Goal: Check status: Check status

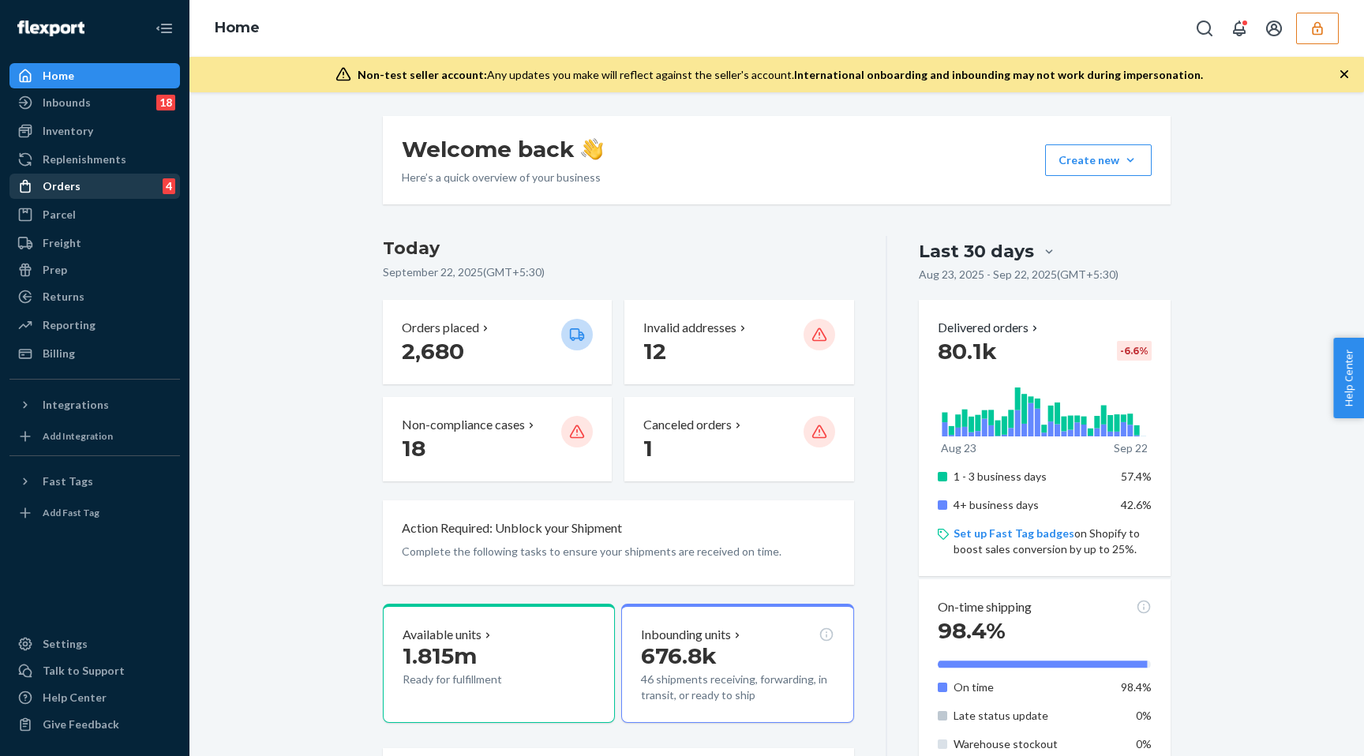
click at [111, 182] on div "Orders 4" at bounding box center [94, 186] width 167 height 22
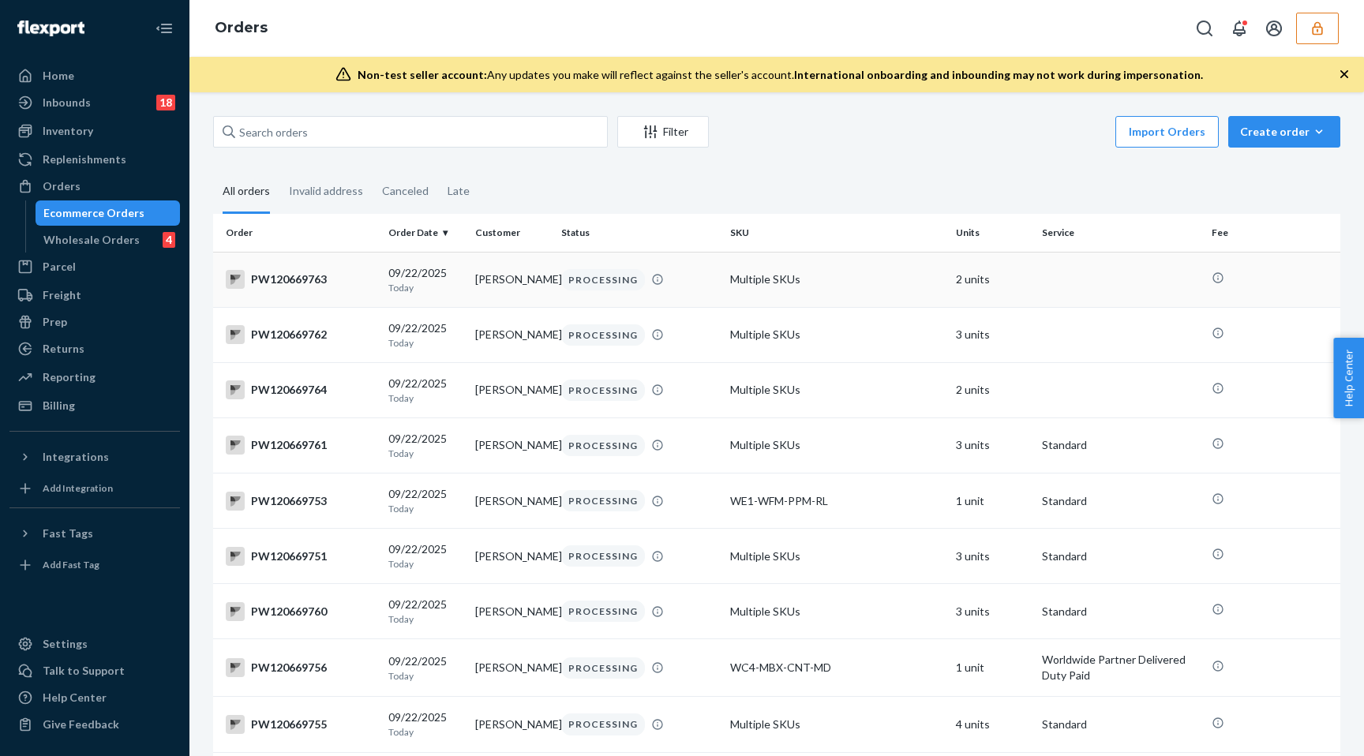
click at [434, 283] on p "Today" at bounding box center [424, 287] width 73 height 13
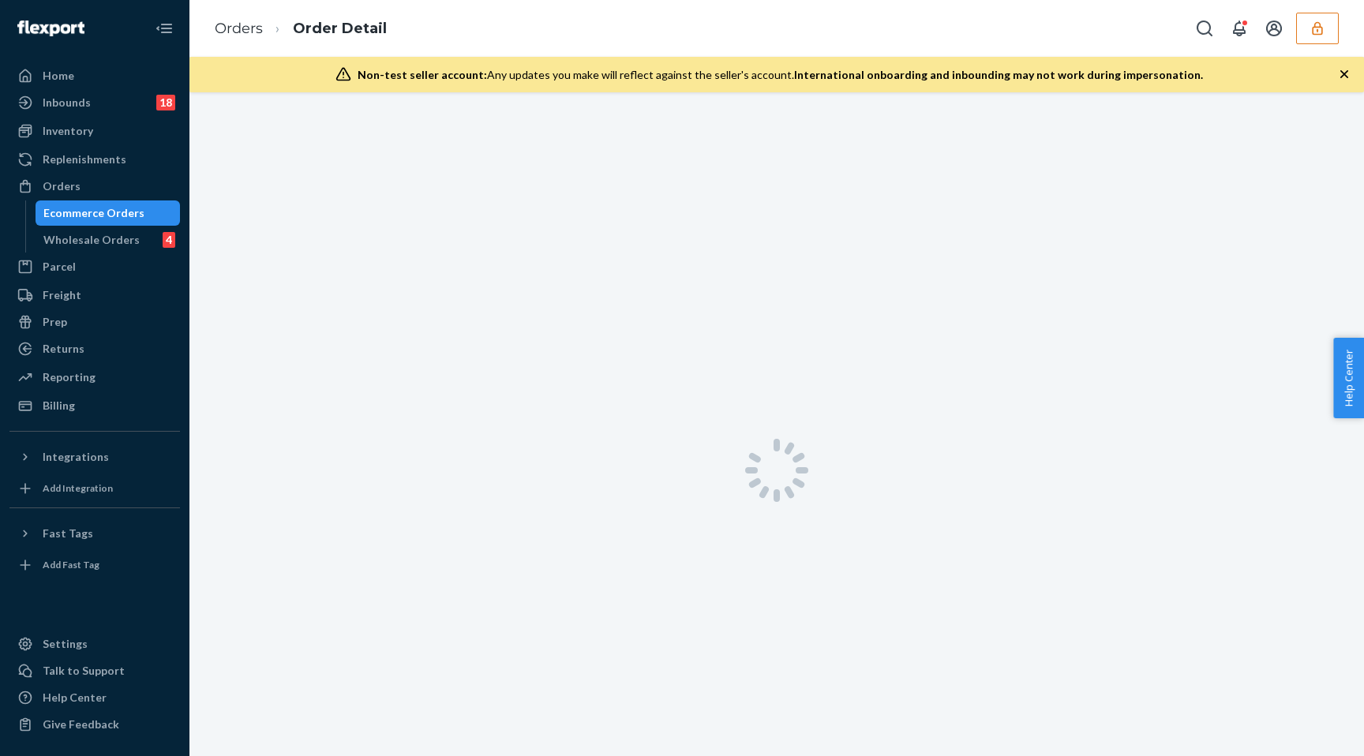
click at [434, 283] on div at bounding box center [776, 470] width 1174 height 756
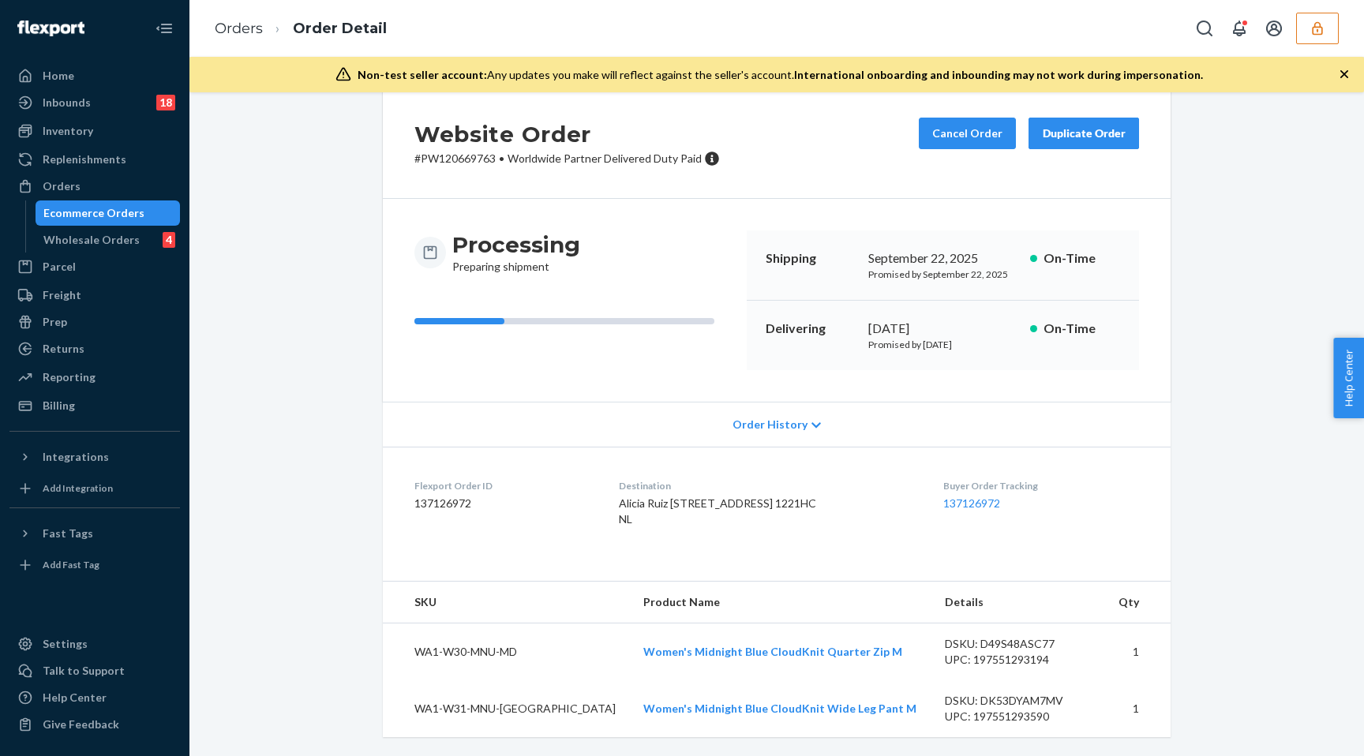
scroll to position [61, 0]
click at [754, 417] on span "Order History" at bounding box center [769, 425] width 75 height 16
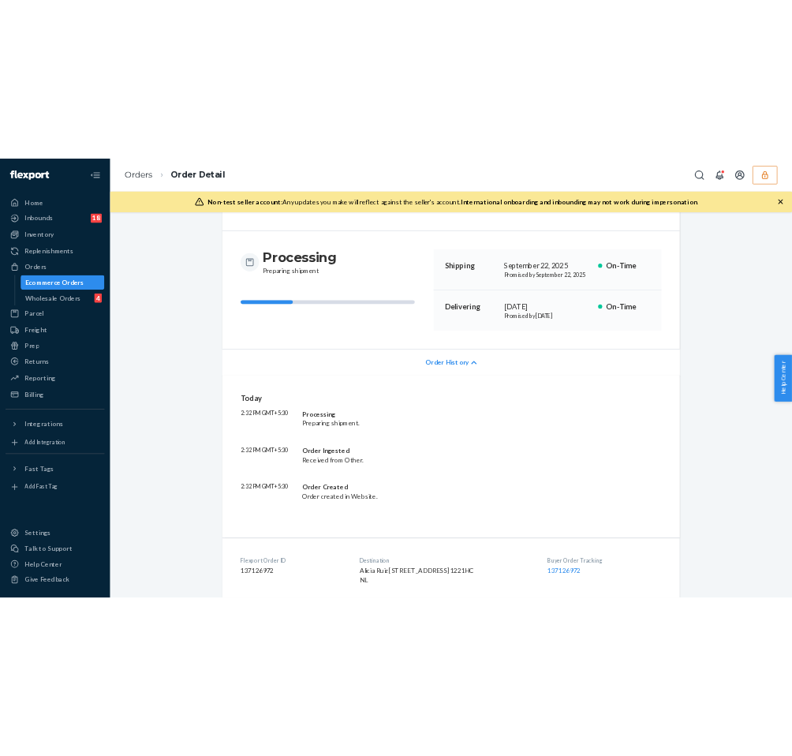
scroll to position [0, 0]
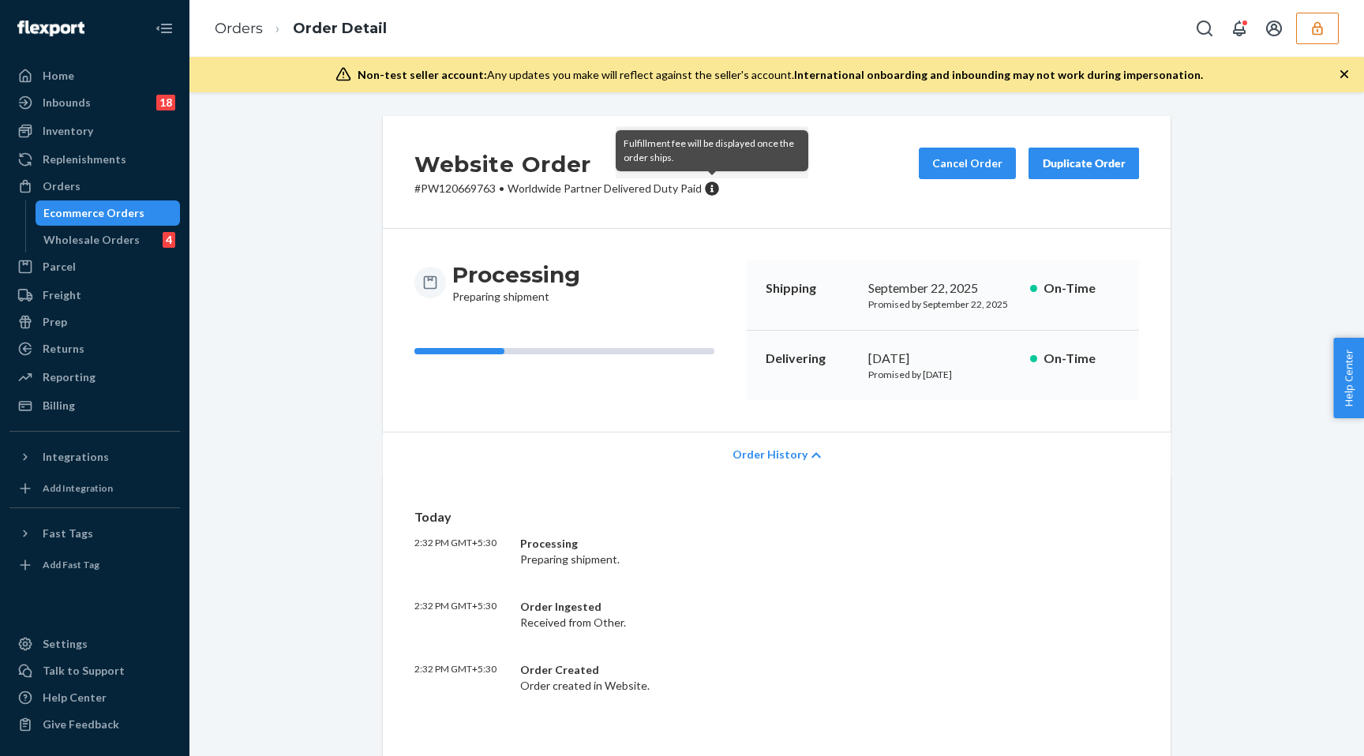
click at [709, 191] on icon at bounding box center [712, 189] width 14 height 14
click at [104, 217] on div "Ecommerce Orders" at bounding box center [93, 213] width 101 height 16
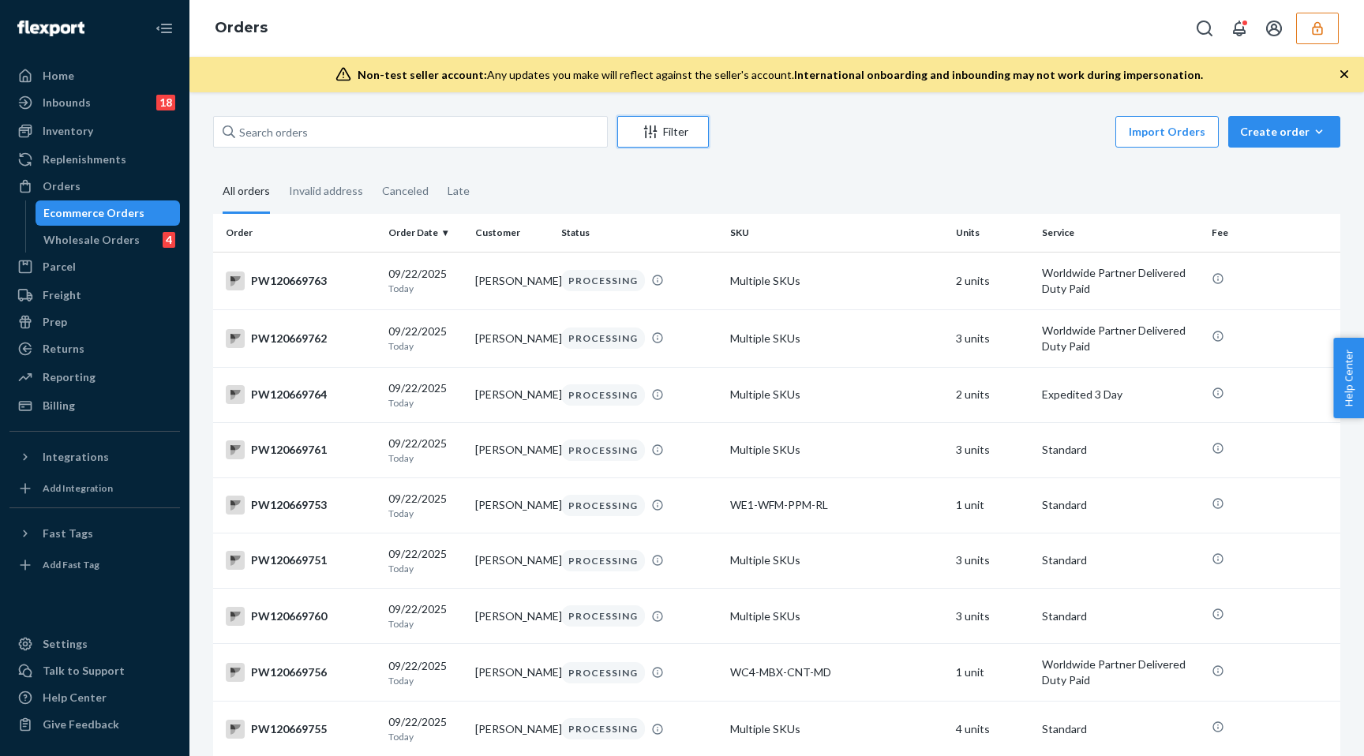
click at [672, 131] on div "Filter" at bounding box center [663, 132] width 90 height 16
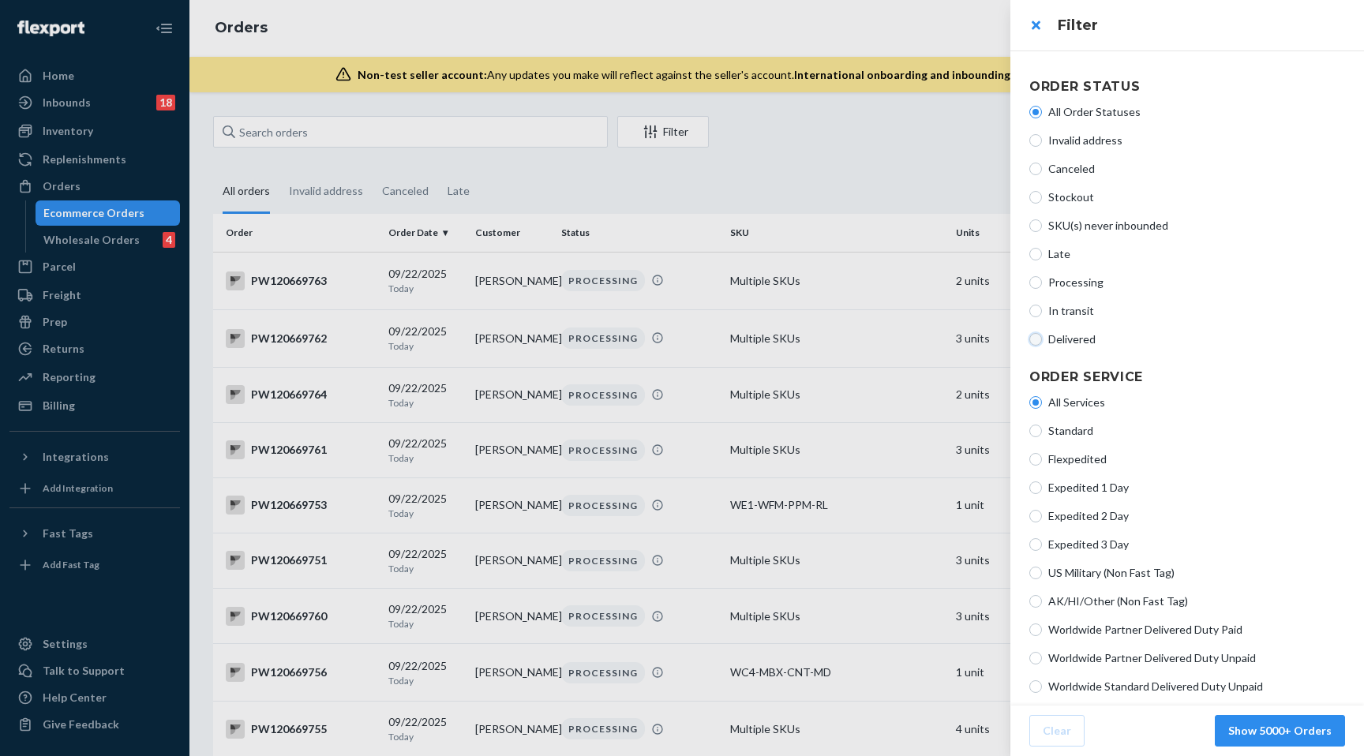
click at [1036, 339] on input "Delivered" at bounding box center [1035, 339] width 13 height 13
radio input "true"
radio input "false"
click at [1253, 729] on button "Show 5000+ Orders" at bounding box center [1280, 731] width 130 height 32
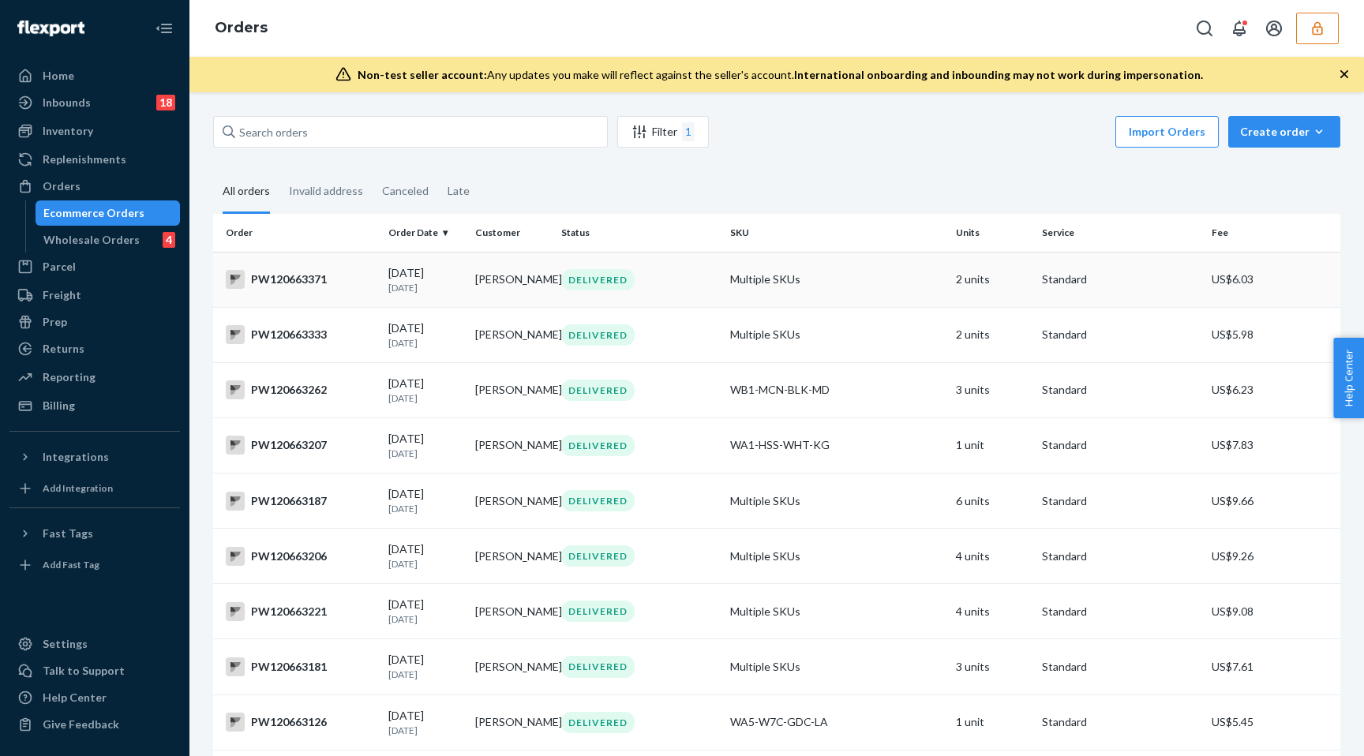
click at [605, 281] on div "DELIVERED" at bounding box center [597, 279] width 73 height 21
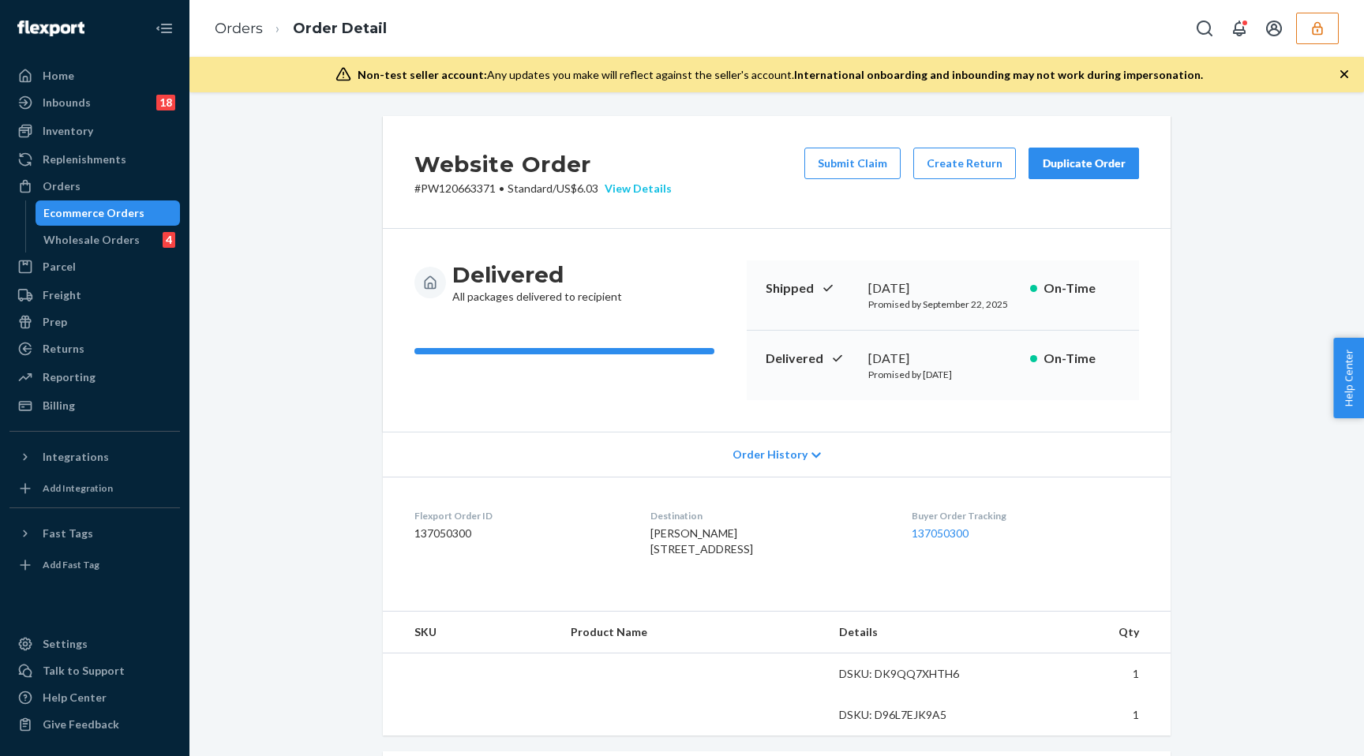
click at [644, 188] on div "View Details" at bounding box center [634, 189] width 73 height 16
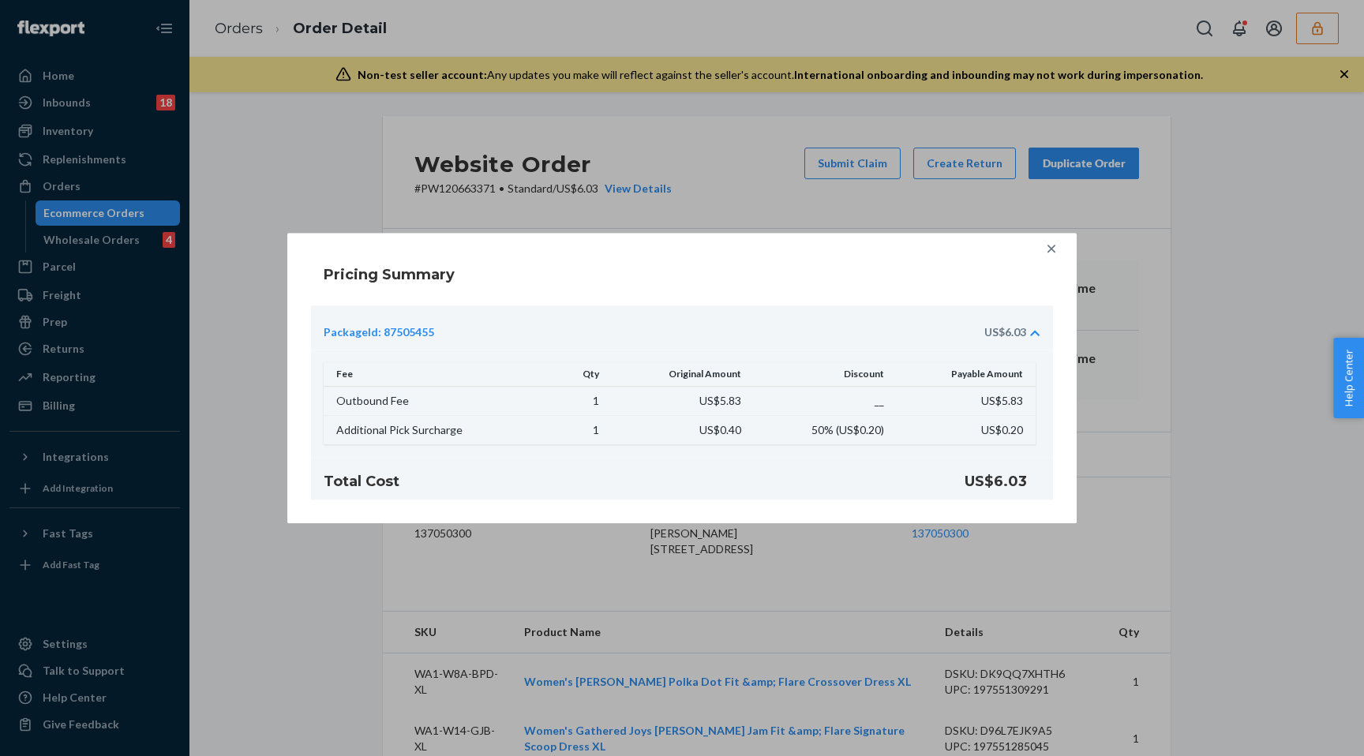
click at [1046, 253] on icon at bounding box center [1051, 249] width 16 height 16
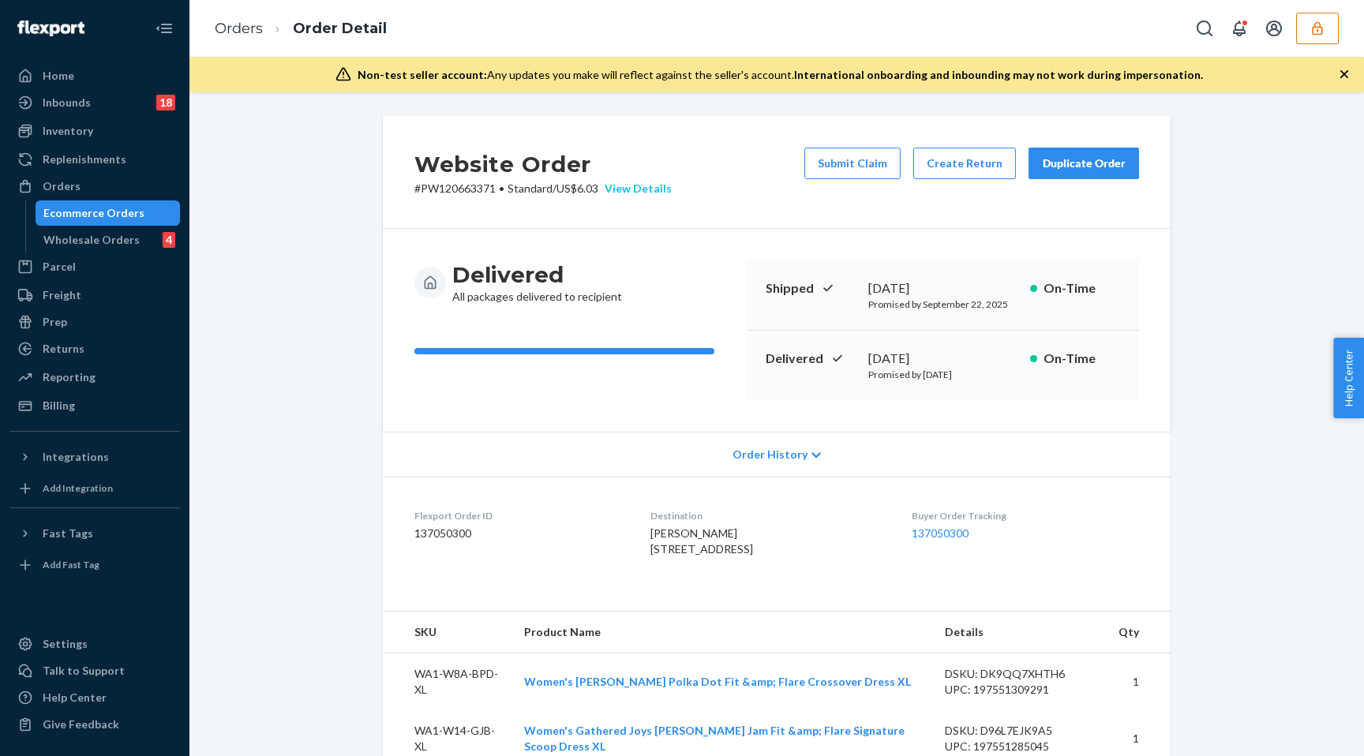
click at [627, 190] on div "View Details" at bounding box center [634, 189] width 73 height 16
click at [572, 199] on div "Home Inbounds 18 Shipping Plans Problems 18 Inventory Products Branded Packagin…" at bounding box center [682, 378] width 1364 height 756
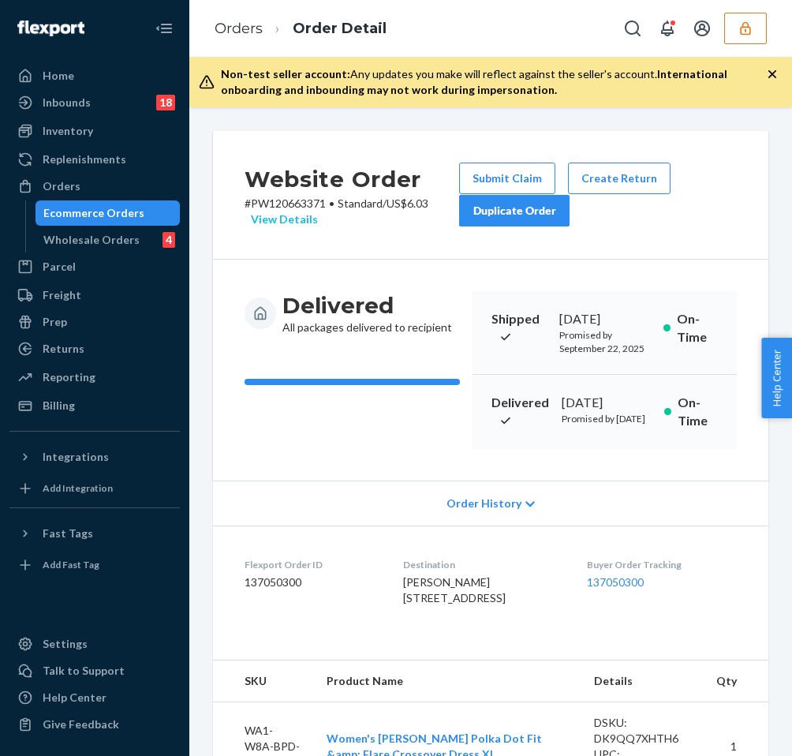
click at [297, 219] on div "View Details" at bounding box center [281, 220] width 73 height 16
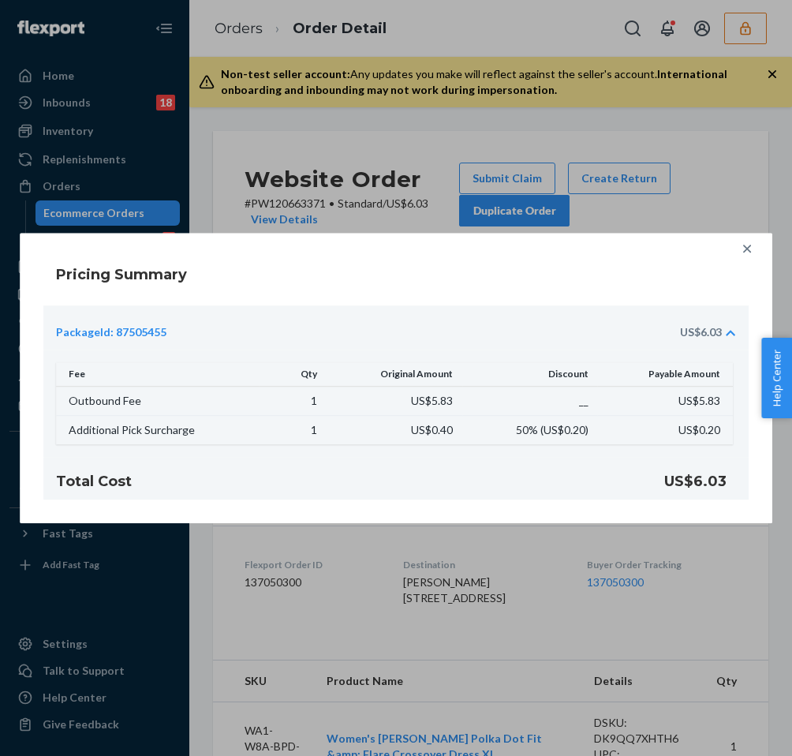
click at [742, 247] on icon at bounding box center [748, 249] width 16 height 16
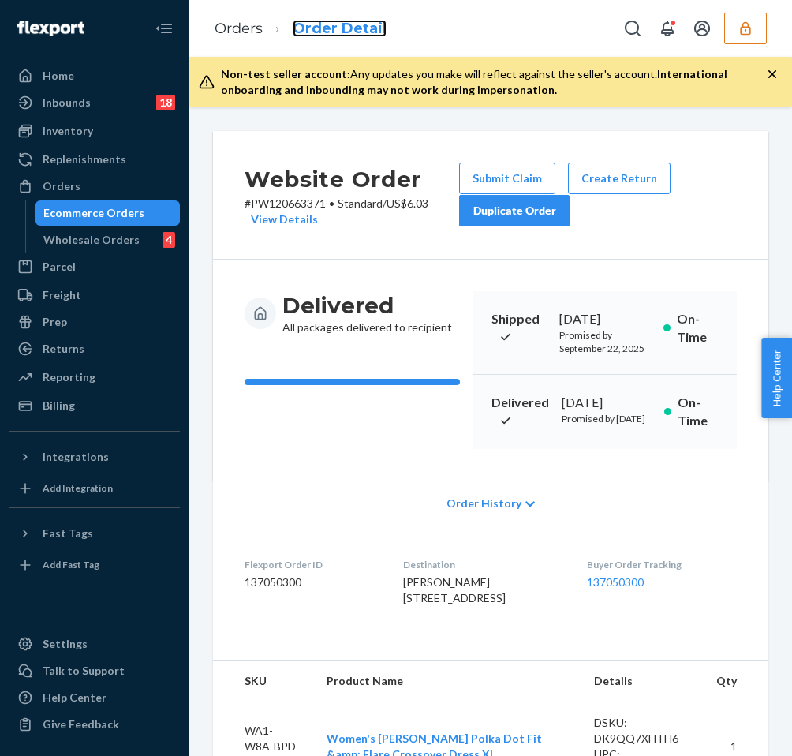
click at [348, 25] on link "Order Detail" at bounding box center [340, 28] width 94 height 17
click at [238, 28] on link "Orders" at bounding box center [239, 28] width 48 height 17
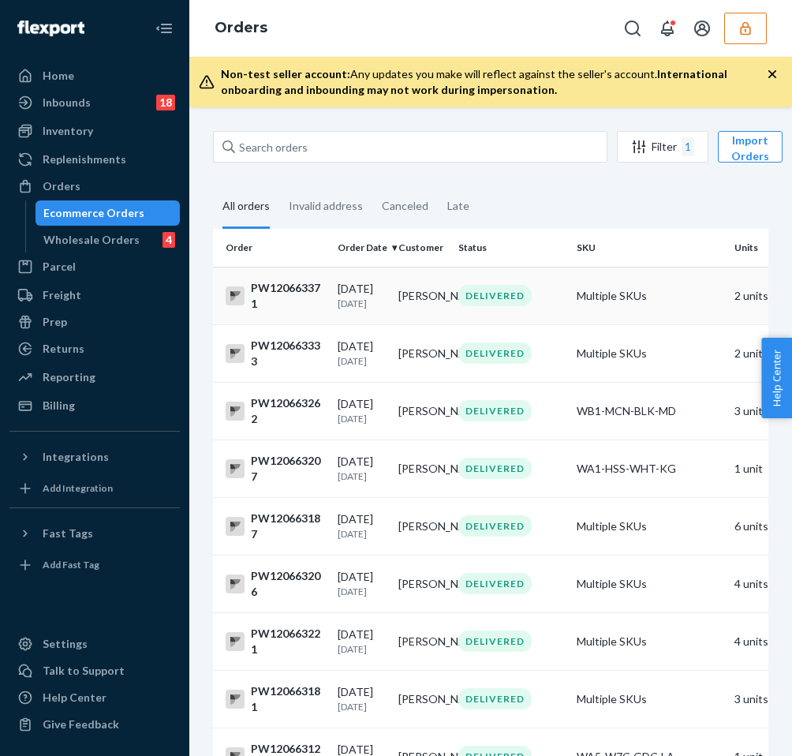
click at [386, 286] on div "[DATE] [DATE]" at bounding box center [362, 295] width 48 height 29
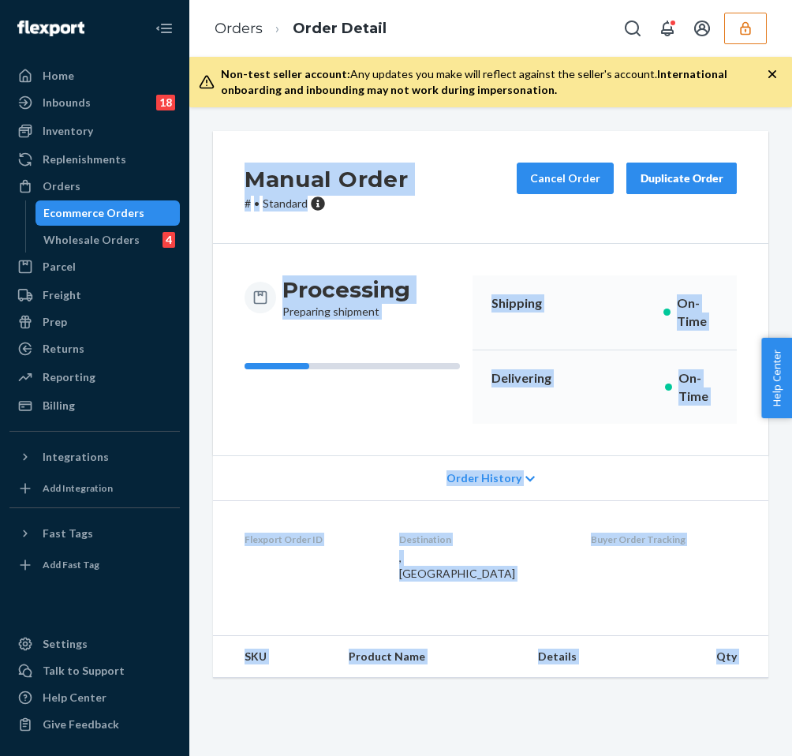
click at [389, 286] on div "Manual Order # • Standard Cancel Order Duplicate Order Processing Preparing shi…" at bounding box center [490, 431] width 603 height 649
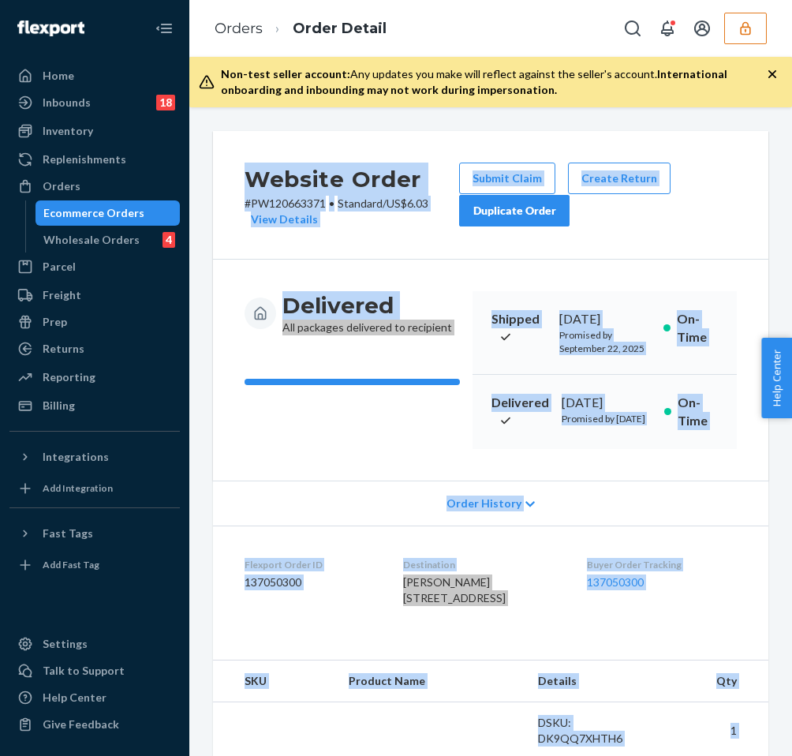
click at [679, 264] on div "Delivered All packages delivered to recipient Shipped [DATE] Promised by [DATE]…" at bounding box center [491, 370] width 556 height 221
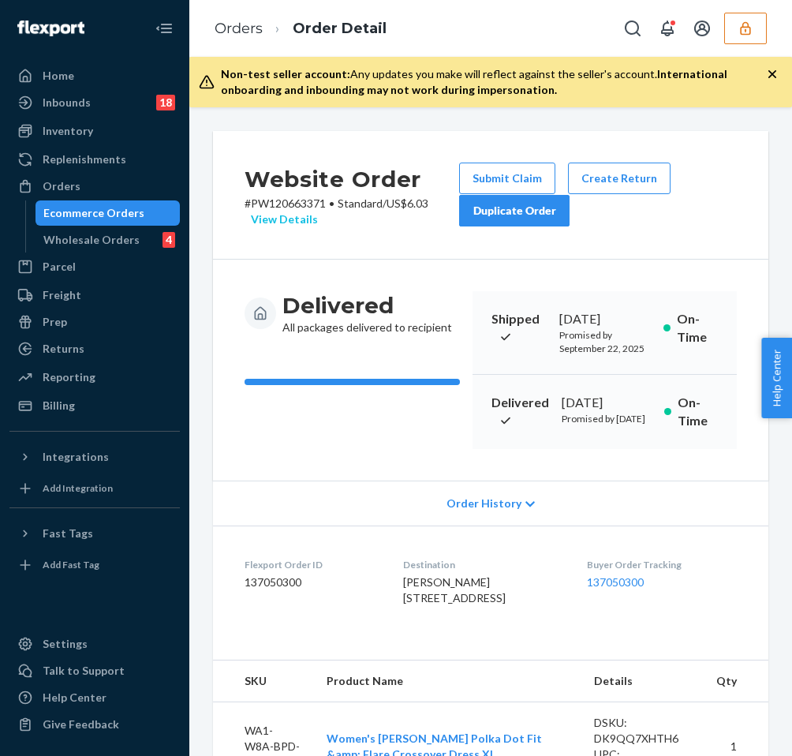
click at [303, 216] on div "View Details" at bounding box center [281, 220] width 73 height 16
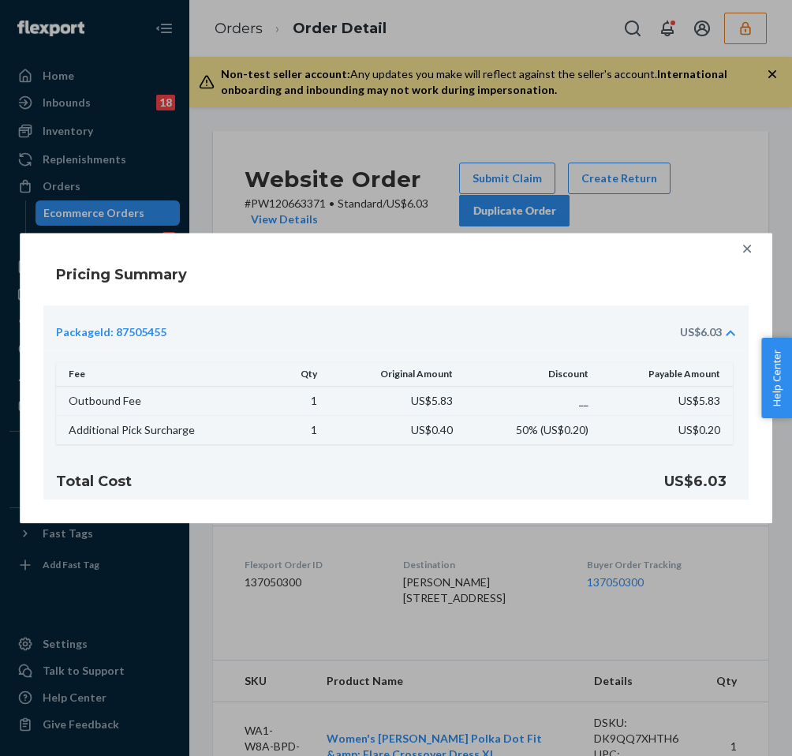
click at [752, 254] on icon at bounding box center [748, 249] width 16 height 16
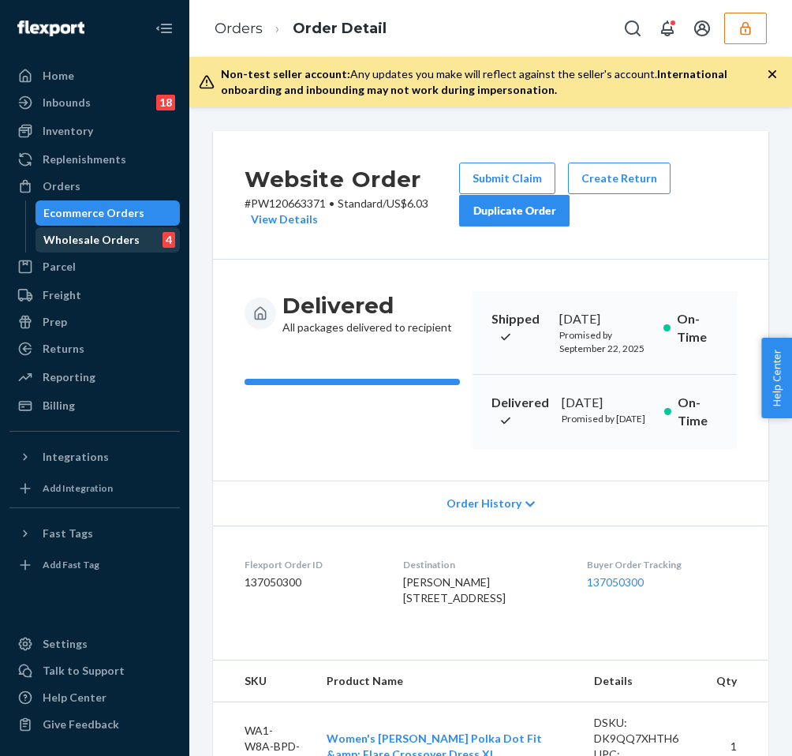
click at [111, 246] on div "Wholesale Orders" at bounding box center [91, 240] width 96 height 16
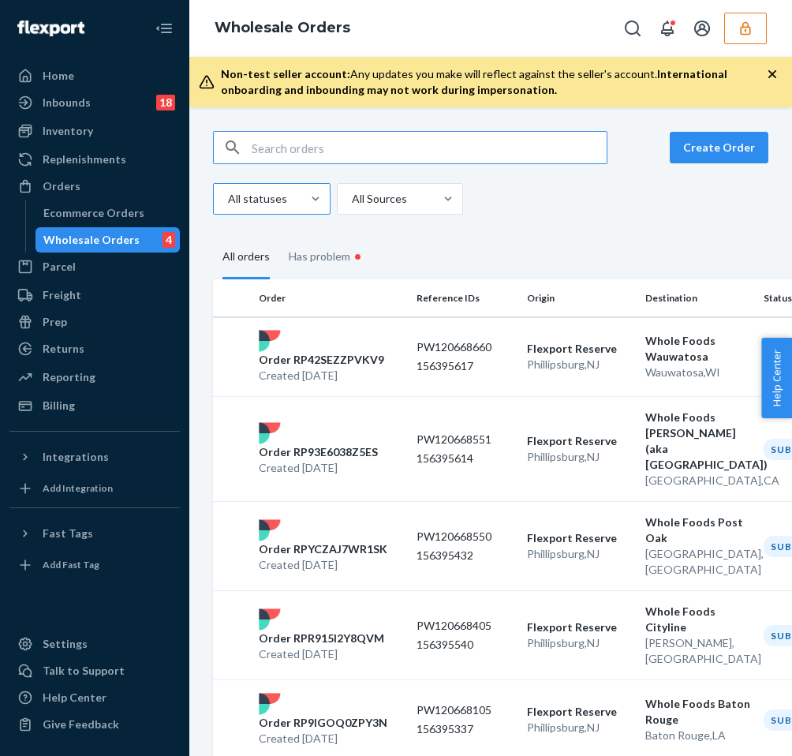
click at [279, 195] on div at bounding box center [271, 198] width 88 height 19
click at [228, 195] on input "All statuses" at bounding box center [228, 199] width 2 height 16
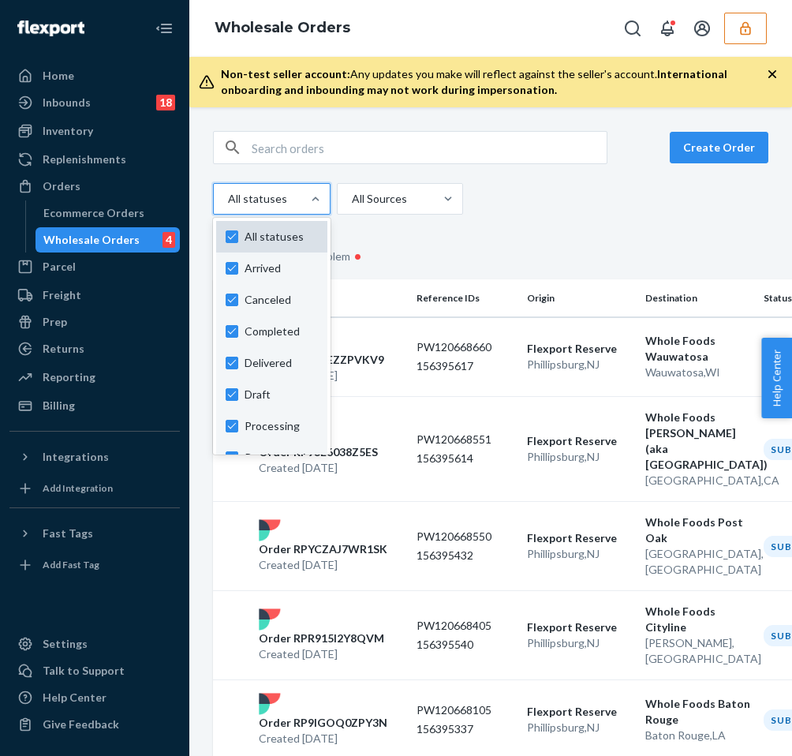
click at [262, 238] on span "All statuses" at bounding box center [281, 237] width 73 height 16
checkbox input "false"
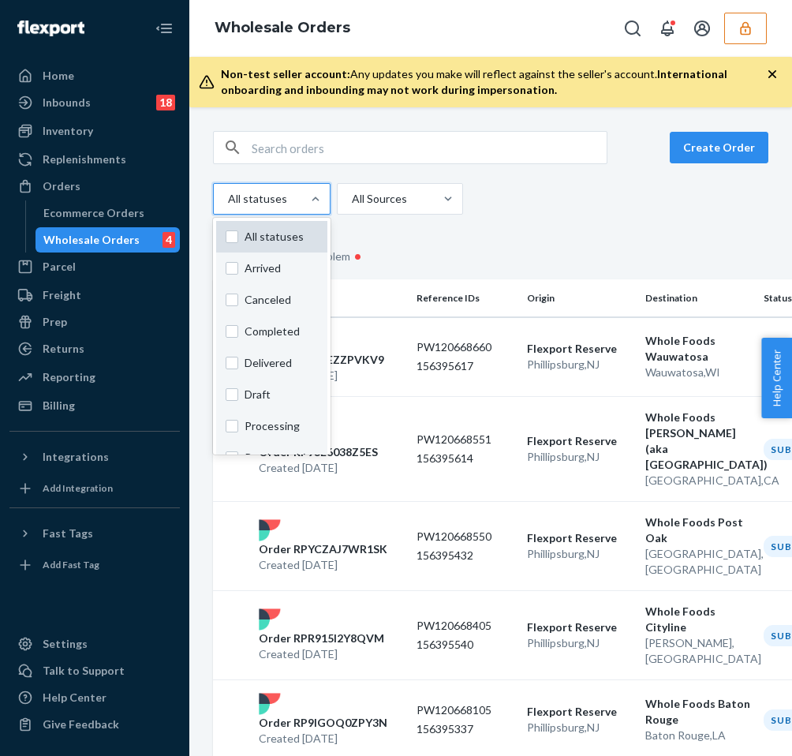
checkbox input "false"
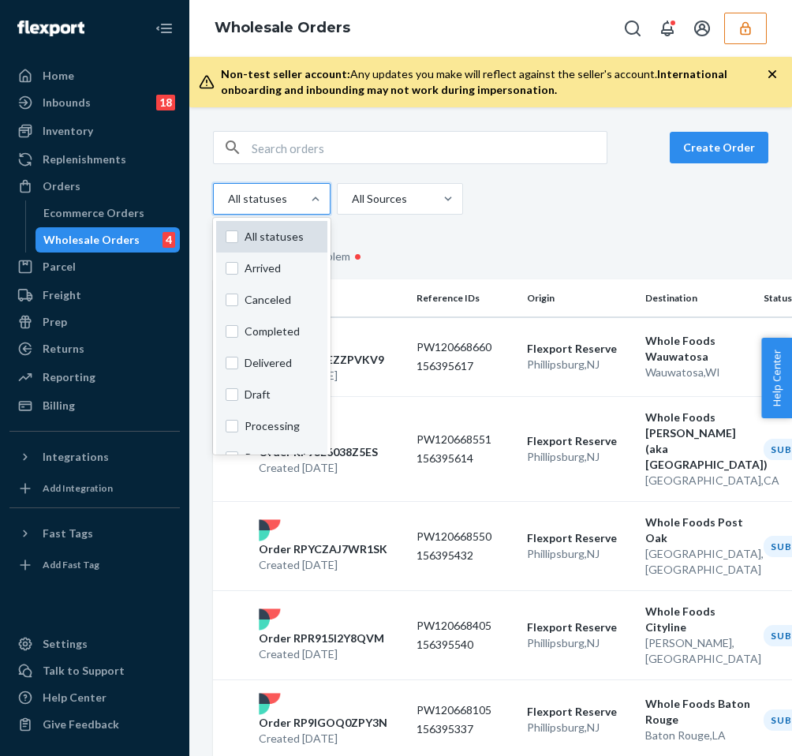
checkbox input "false"
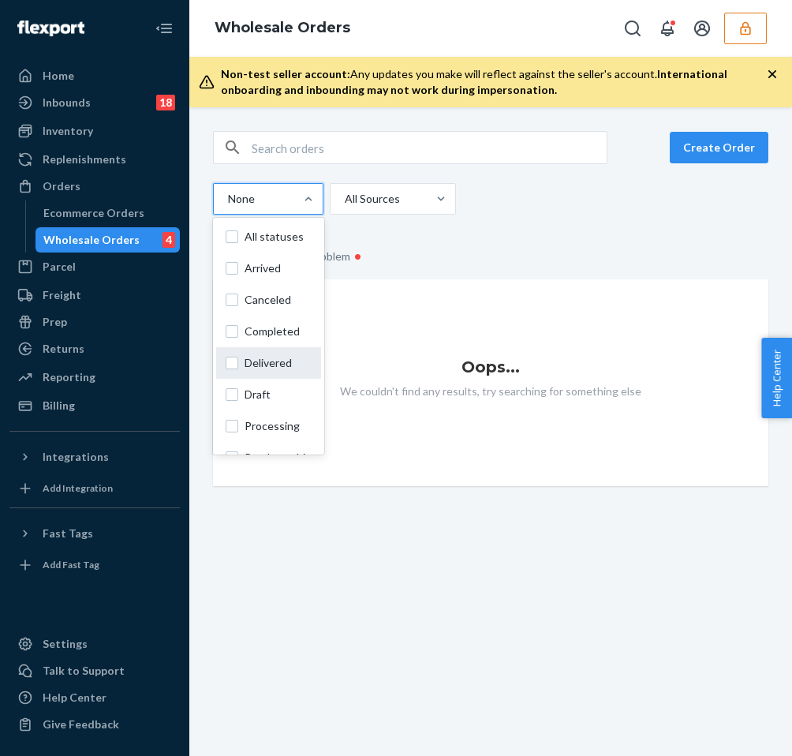
click at [236, 354] on div "Delivered" at bounding box center [268, 363] width 105 height 32
click at [228, 207] on input "option Completed focused, 0 of 11. 11 results available. Use Up and Down to cho…" at bounding box center [228, 199] width 2 height 16
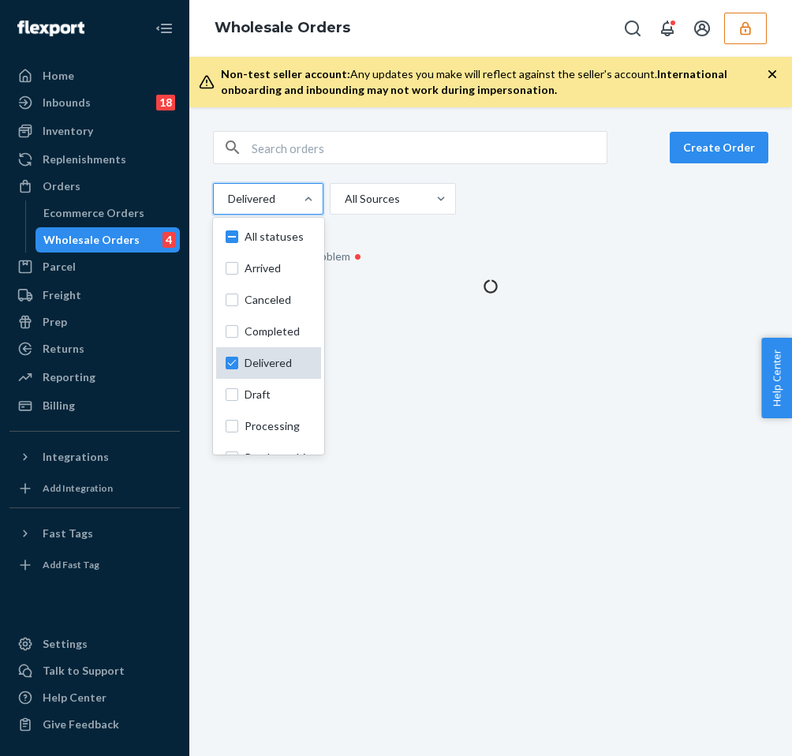
checkbox input "true"
click at [547, 206] on div "option Delivered, selected. option Canceled focused, 0 of 11. 11 results availa…" at bounding box center [485, 199] width 544 height 32
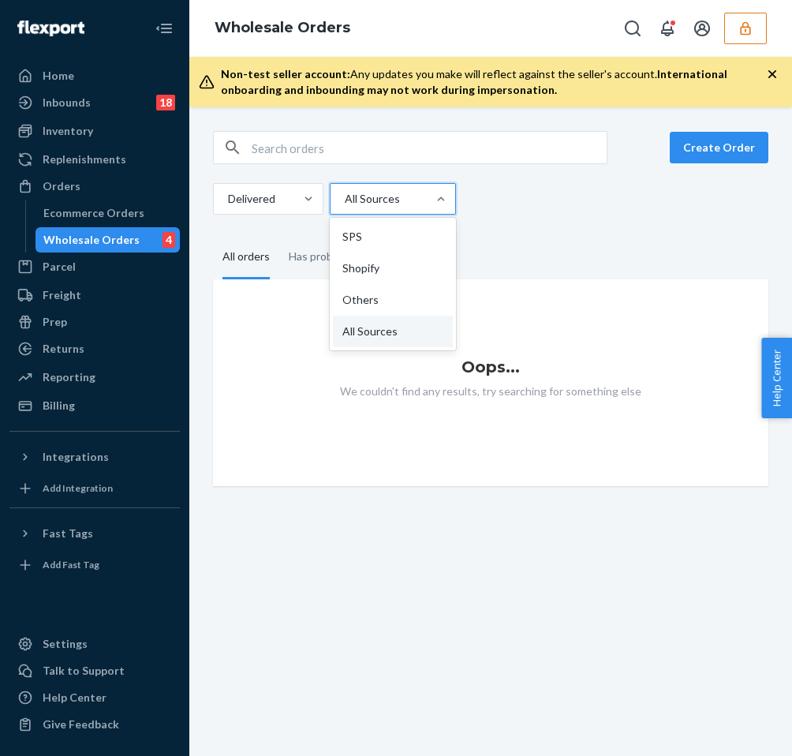
click at [401, 200] on div at bounding box center [391, 198] width 96 height 19
click at [345, 200] on input "option SPS focused, 1 of 4. 4 results available. Use Up and Down to choose opti…" at bounding box center [344, 199] width 2 height 16
click at [401, 200] on div at bounding box center [391, 198] width 96 height 19
click at [345, 200] on input "option SPS focused, 1 of 4. 4 results available. Use Up and Down to choose opti…" at bounding box center [344, 199] width 2 height 16
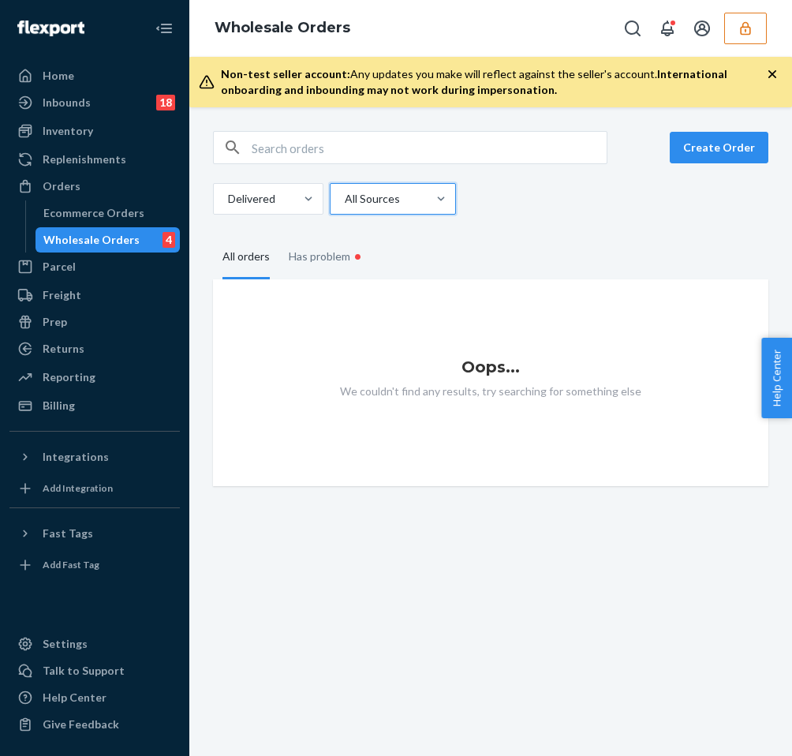
click at [401, 200] on div at bounding box center [391, 198] width 96 height 19
click at [345, 200] on input "0 results available. Select is focused ,type to refine list, press Down to open…" at bounding box center [344, 199] width 2 height 16
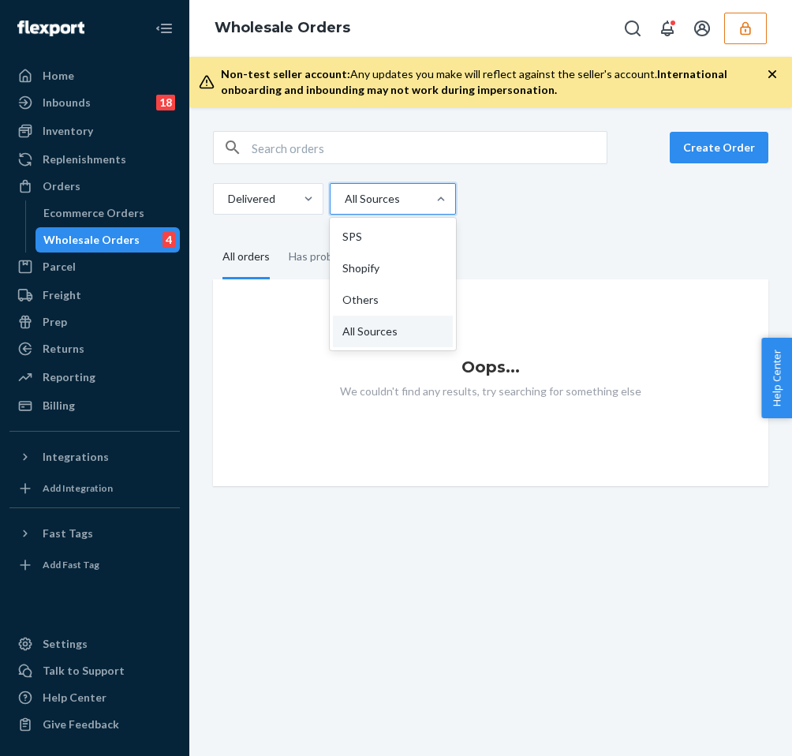
click at [401, 200] on div at bounding box center [391, 198] width 96 height 19
click at [345, 200] on input "option SPS focused, 1 of 4. 4 results available. Use Up and Down to choose opti…" at bounding box center [344, 199] width 2 height 16
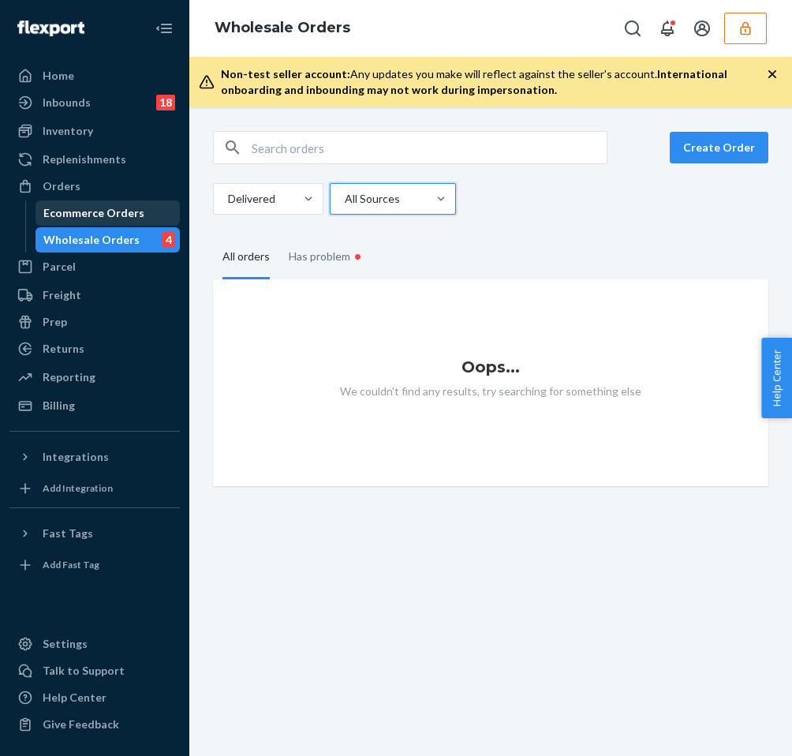
click at [125, 213] on div "Ecommerce Orders" at bounding box center [93, 213] width 101 height 16
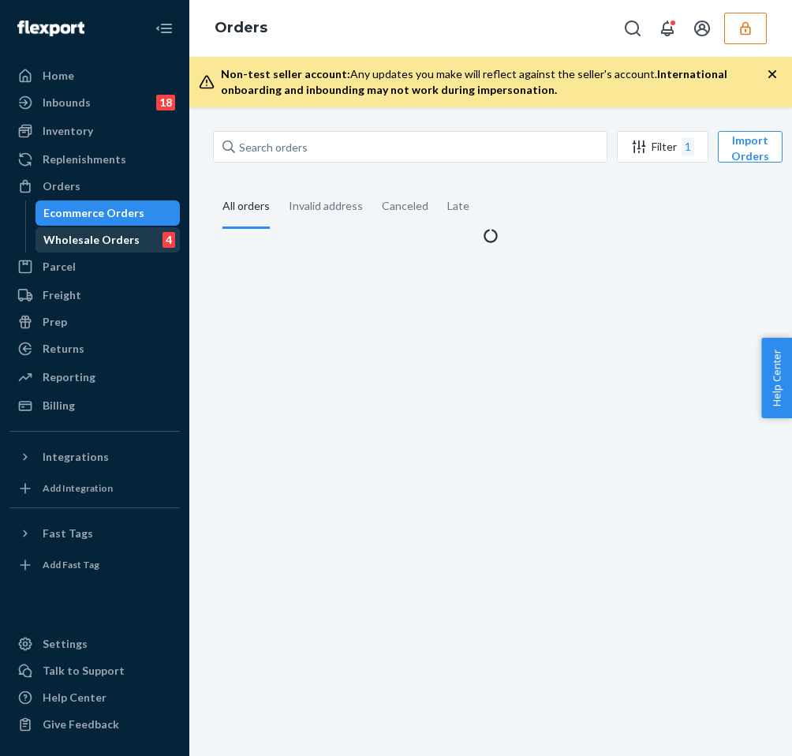
click at [106, 233] on div "Wholesale Orders" at bounding box center [91, 240] width 96 height 16
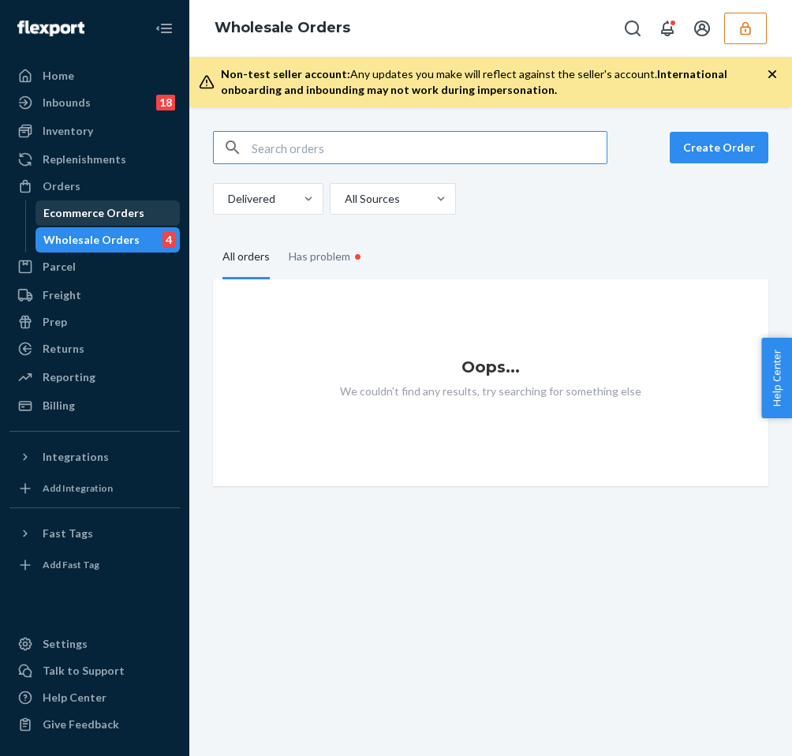
click at [95, 217] on div "Ecommerce Orders" at bounding box center [93, 213] width 101 height 16
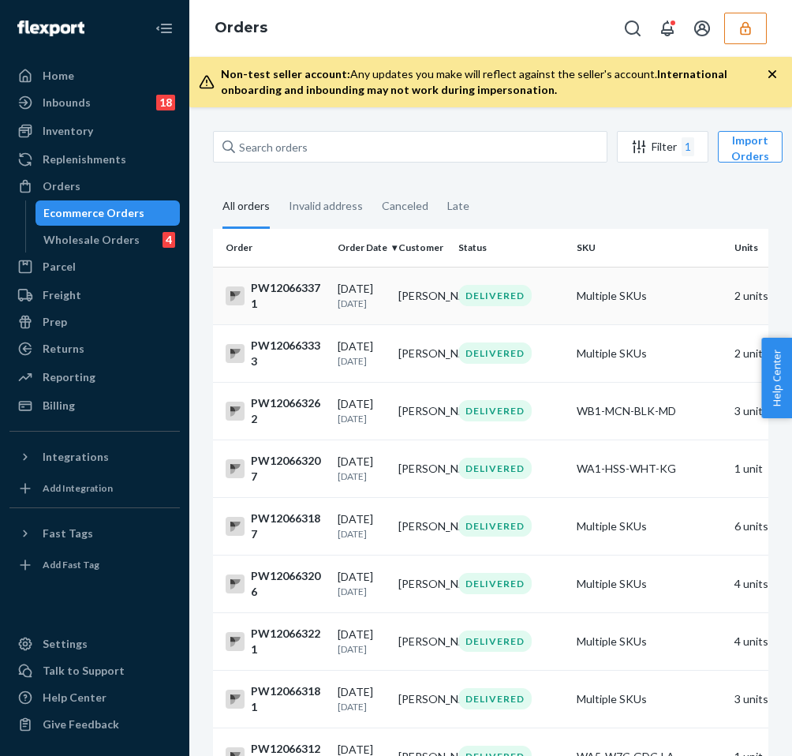
click at [420, 287] on td "[PERSON_NAME]" at bounding box center [422, 296] width 61 height 58
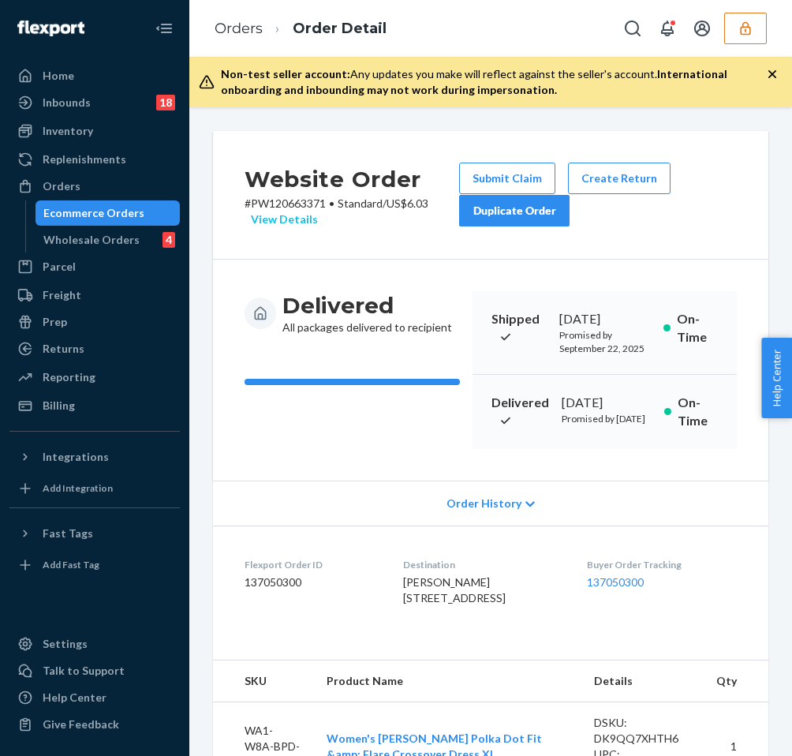
click at [291, 223] on div "View Details" at bounding box center [281, 220] width 73 height 16
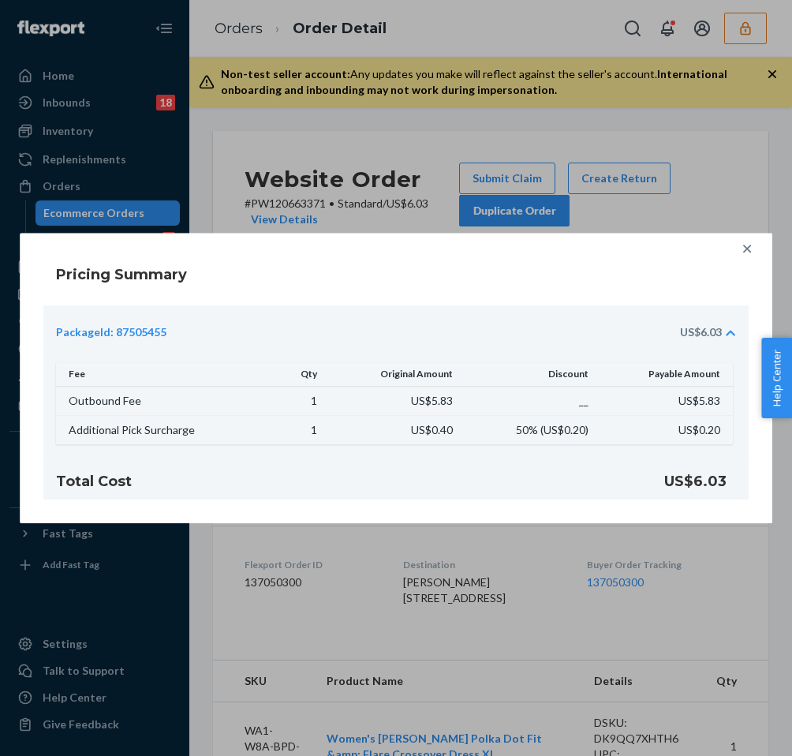
click at [749, 256] on icon at bounding box center [748, 249] width 16 height 16
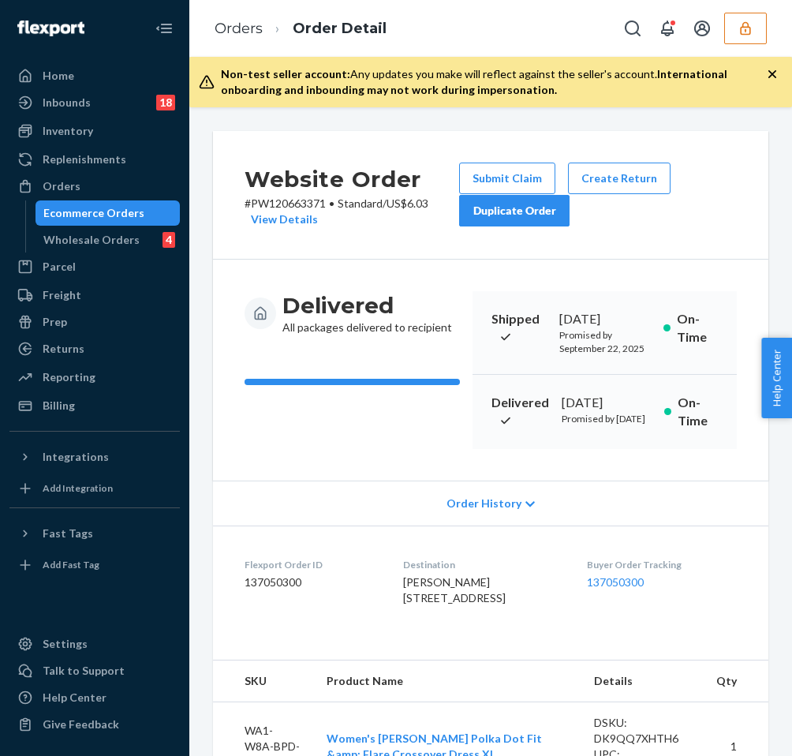
click at [242, 38] on li "Orders" at bounding box center [239, 29] width 48 height 21
click at [242, 37] on li "Orders" at bounding box center [239, 29] width 48 height 21
click at [239, 27] on link "Orders" at bounding box center [239, 28] width 48 height 17
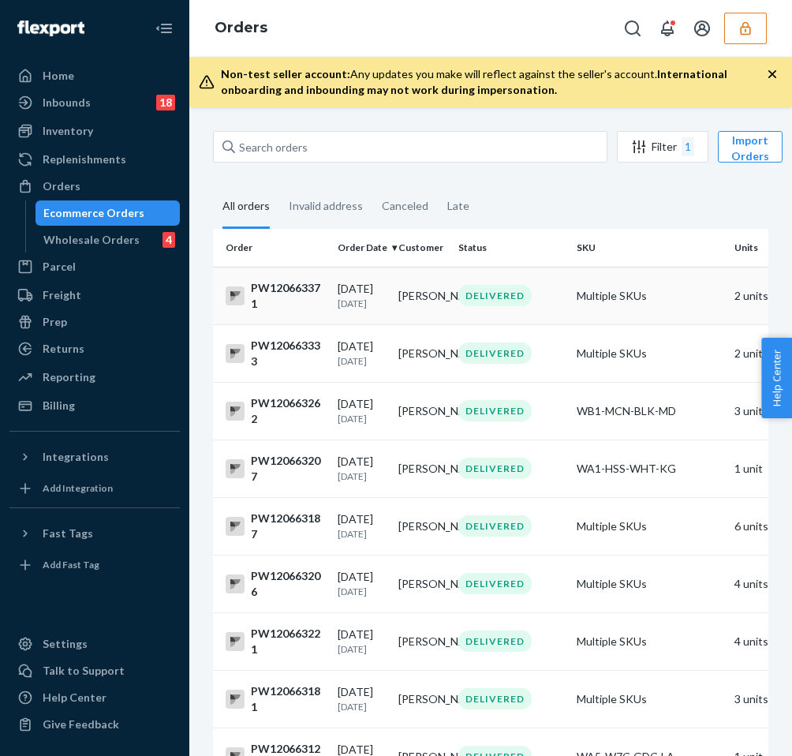
click at [358, 287] on div "[DATE] [DATE]" at bounding box center [362, 295] width 48 height 29
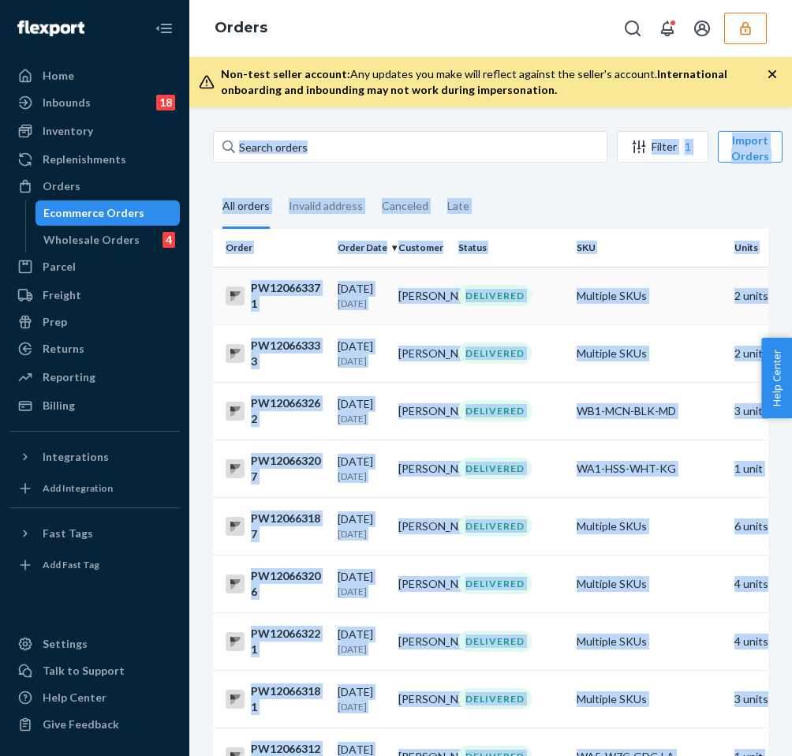
click at [358, 287] on div "Filter 1 Import Orders Create order Ecommerce order Removal order All orders In…" at bounding box center [490, 431] width 603 height 649
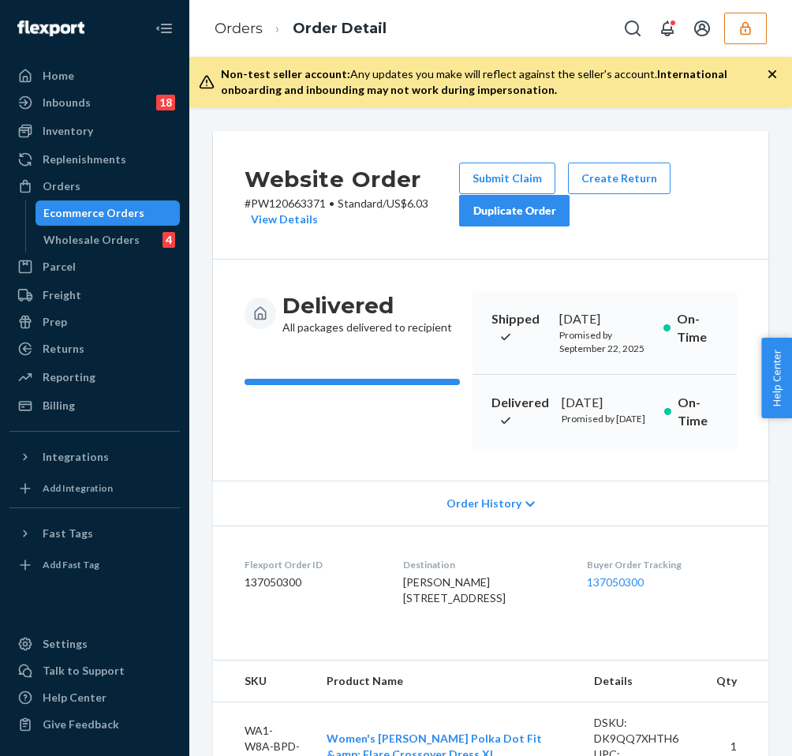
click at [629, 276] on div "Delivered All packages delivered to recipient Shipped [DATE] Promised by [DATE]…" at bounding box center [491, 370] width 556 height 221
click at [245, 29] on link "Orders" at bounding box center [239, 28] width 48 height 17
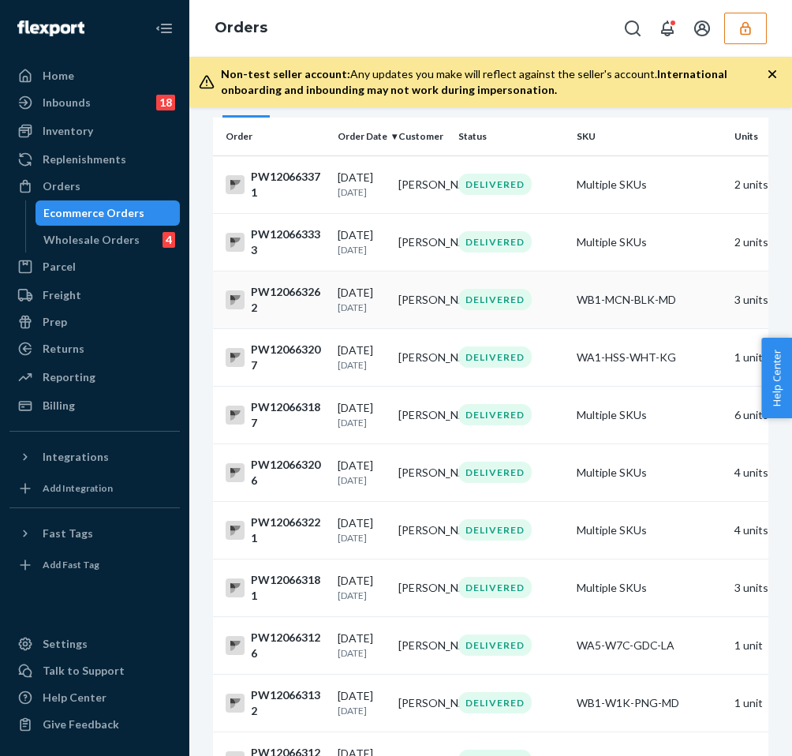
scroll to position [120, 0]
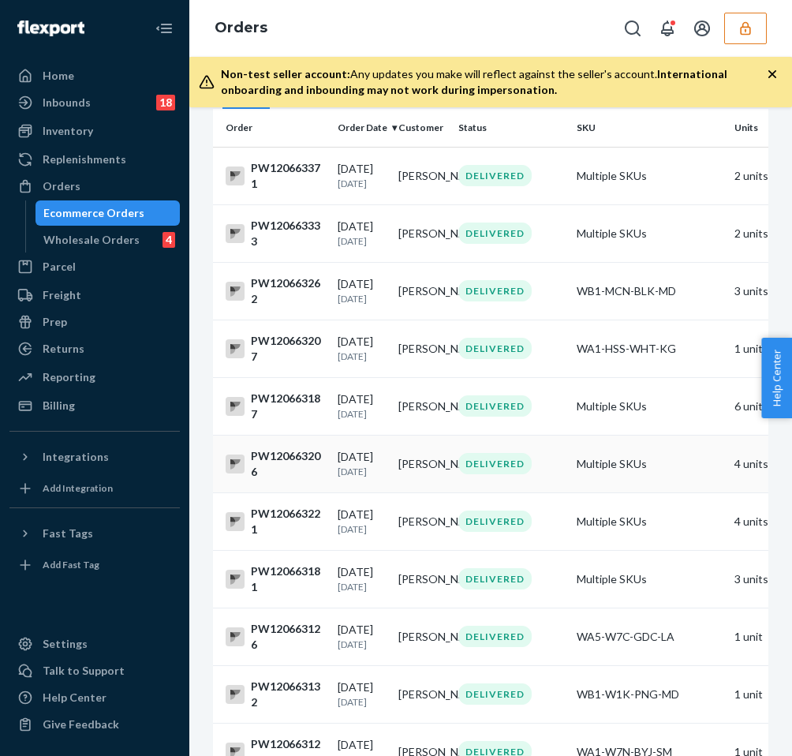
click at [275, 459] on div "PW120663206" at bounding box center [275, 464] width 99 height 32
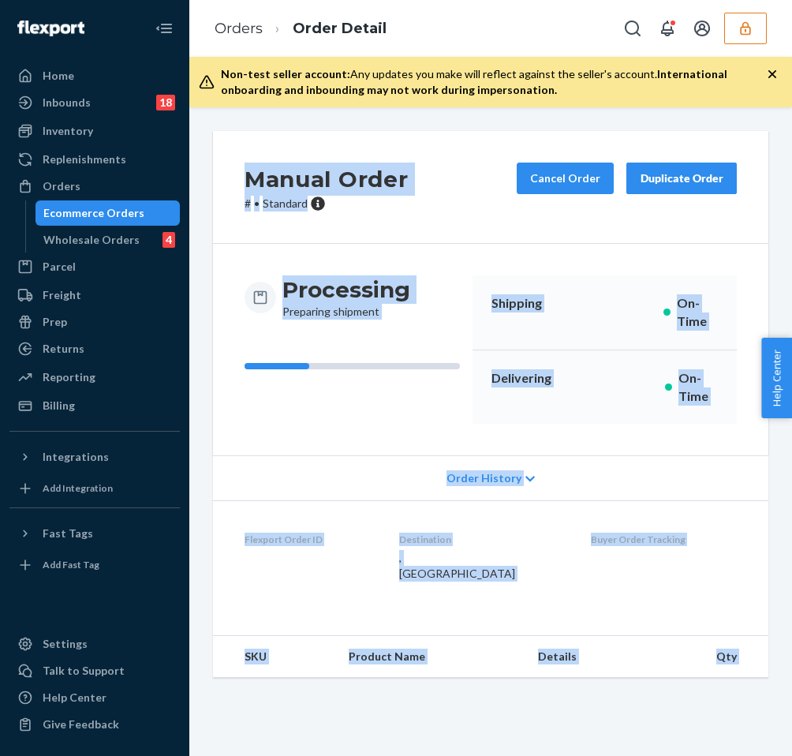
click at [275, 459] on div "Manual Order # • Standard Cancel Order Duplicate Order Processing Preparing shi…" at bounding box center [490, 431] width 603 height 649
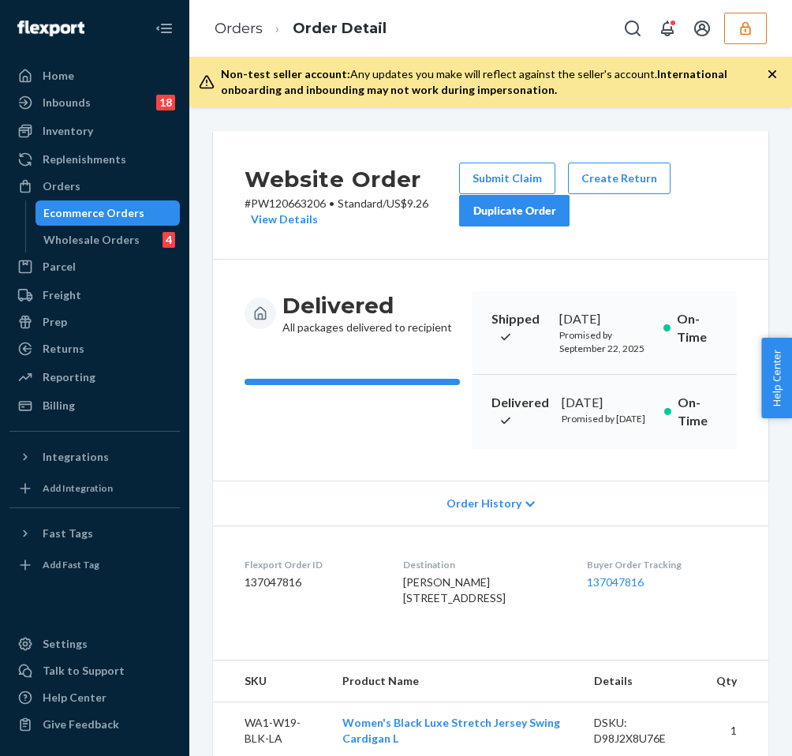
click at [341, 231] on div "Website Order # PW120663206 • Standard / US$9.26 View Details Submit Claim Crea…" at bounding box center [491, 195] width 556 height 129
click at [285, 223] on div "View Details" at bounding box center [281, 220] width 73 height 16
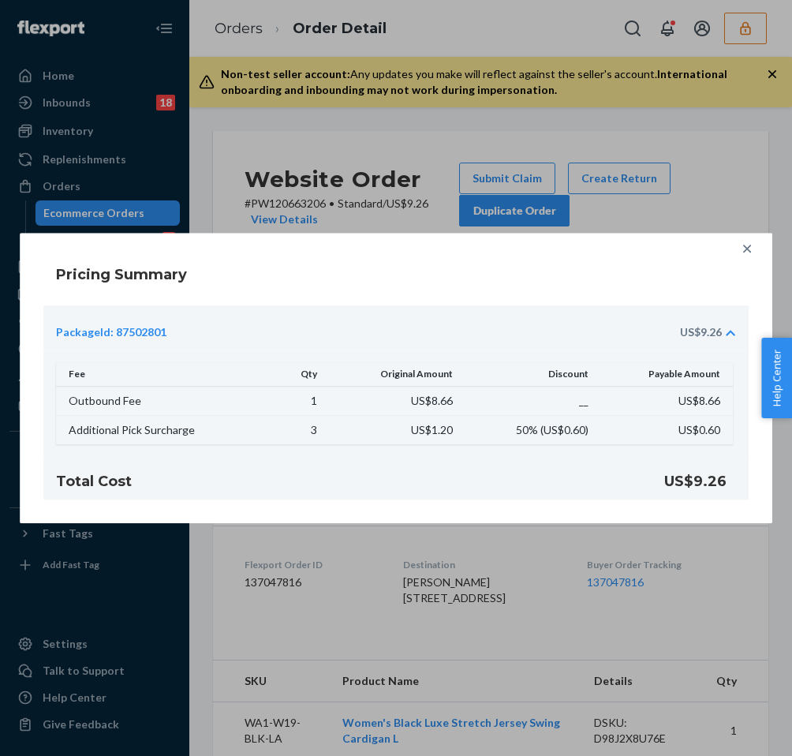
click at [750, 249] on icon at bounding box center [748, 249] width 16 height 16
